Goal: Transaction & Acquisition: Subscribe to service/newsletter

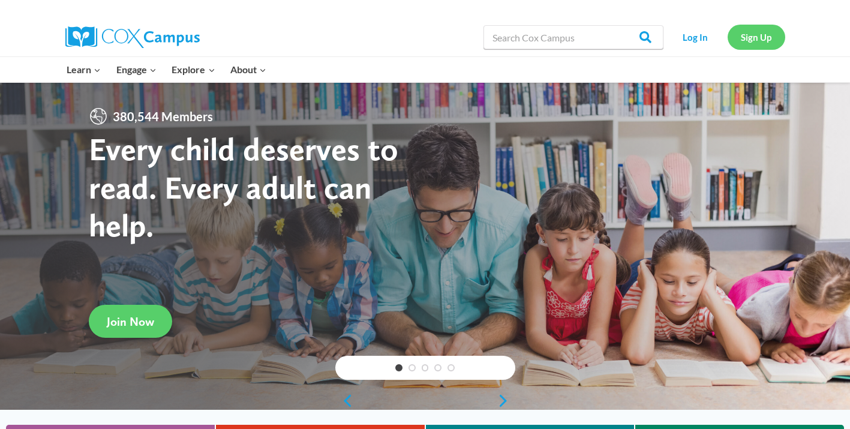
click at [764, 37] on link "Sign Up" at bounding box center [757, 37] width 58 height 25
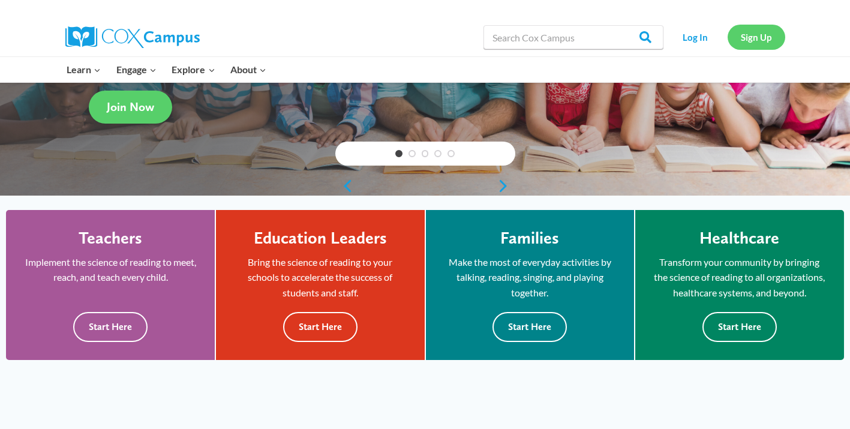
scroll to position [170, 0]
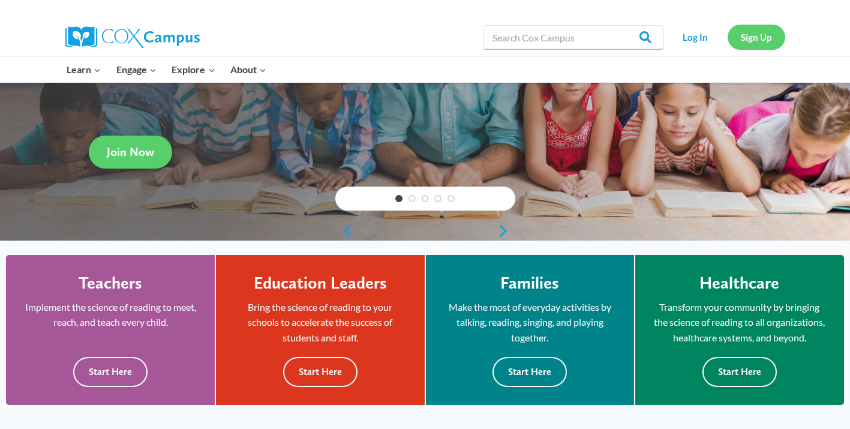
click at [749, 42] on link "Sign Up" at bounding box center [757, 37] width 58 height 25
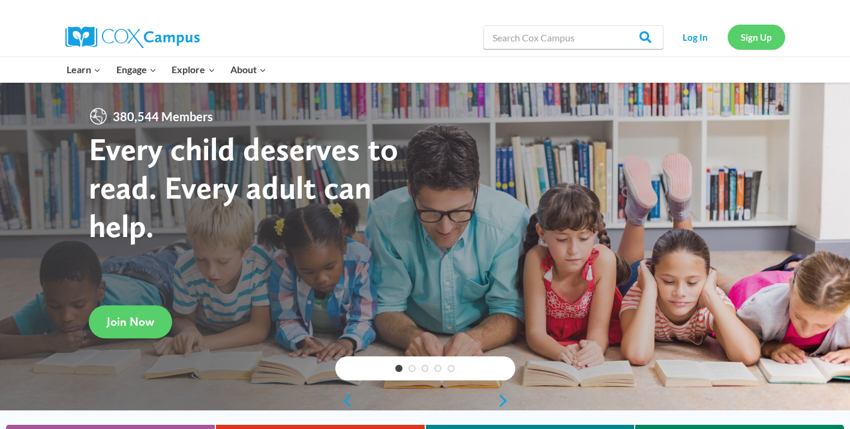
click at [763, 41] on link "Sign Up" at bounding box center [757, 37] width 58 height 25
